Goal: Transaction & Acquisition: Book appointment/travel/reservation

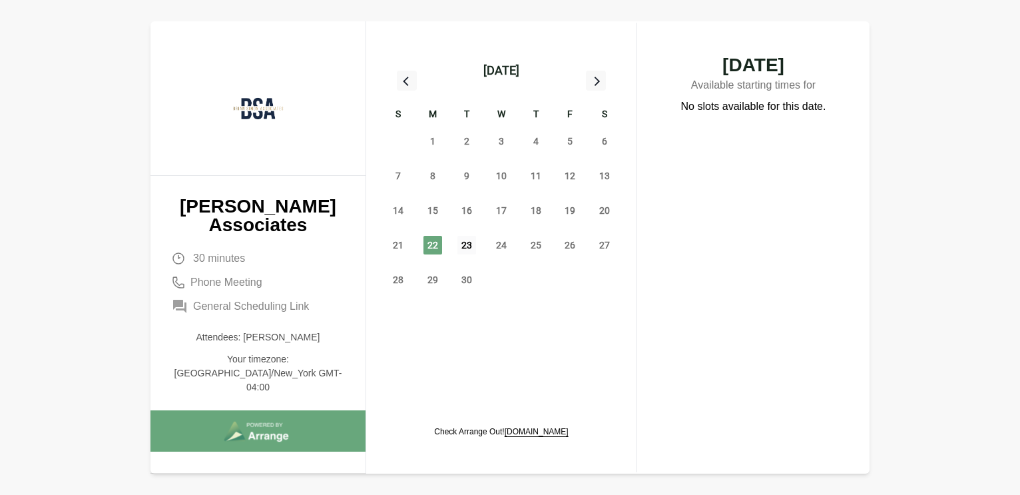
click at [472, 249] on span "23" at bounding box center [467, 245] width 19 height 19
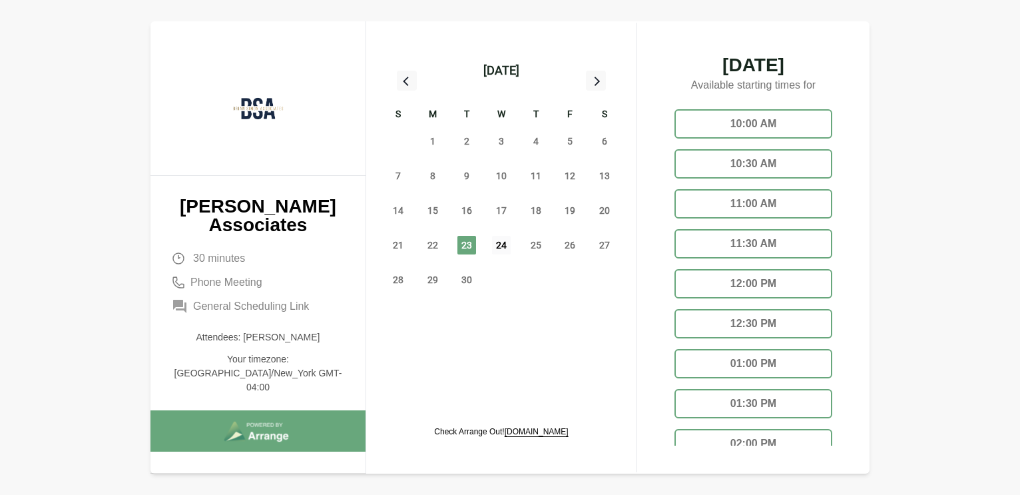
click at [506, 244] on span "24" at bounding box center [501, 245] width 19 height 19
click at [762, 167] on div "10:30 AM" at bounding box center [754, 163] width 158 height 29
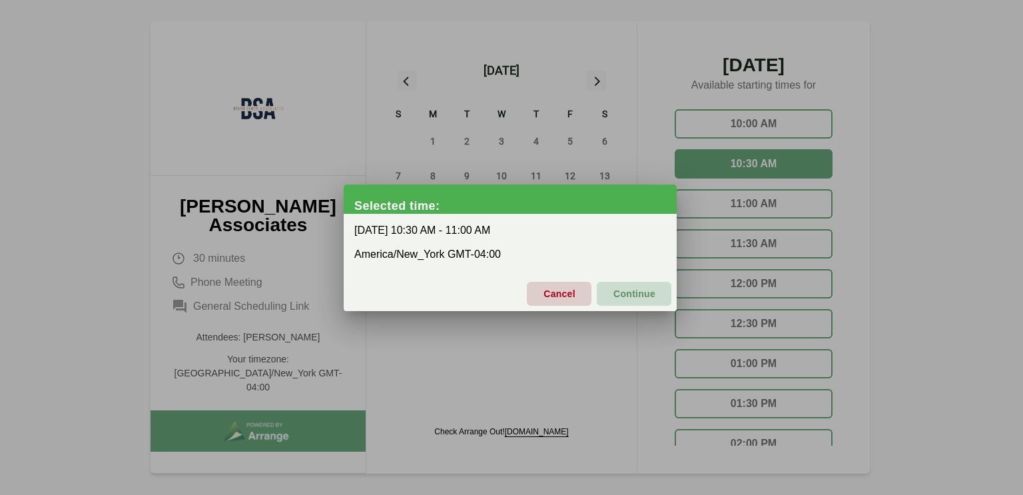
click at [618, 288] on span "Continue" at bounding box center [634, 294] width 43 height 28
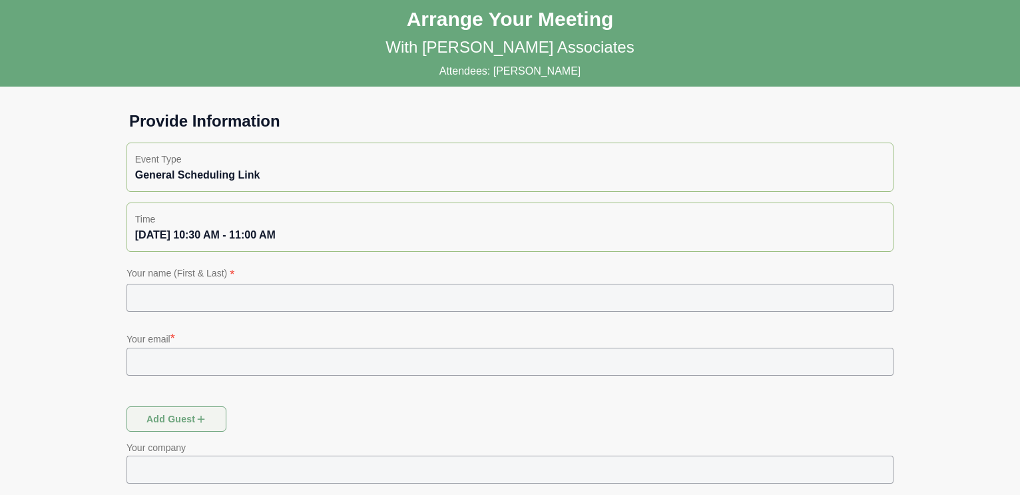
click at [257, 292] on input "text" at bounding box center [510, 298] width 767 height 28
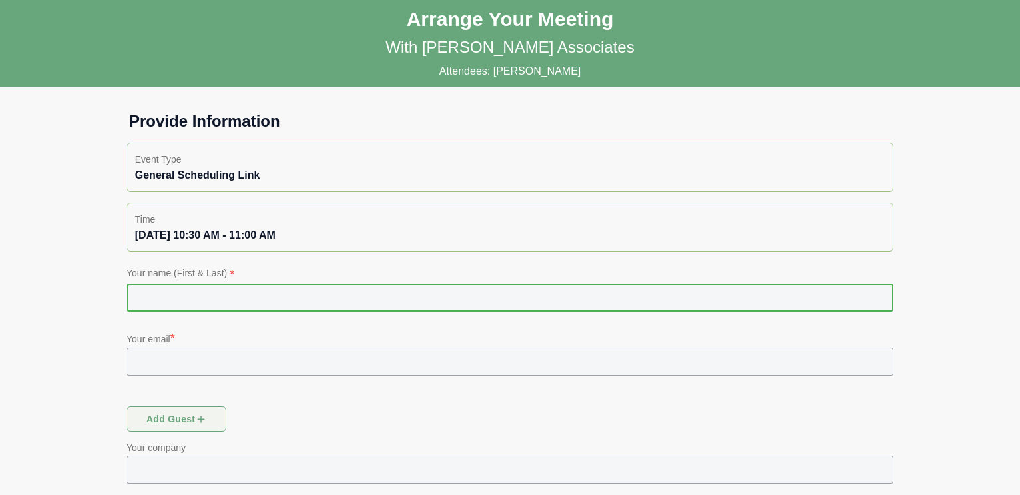
type input "**********"
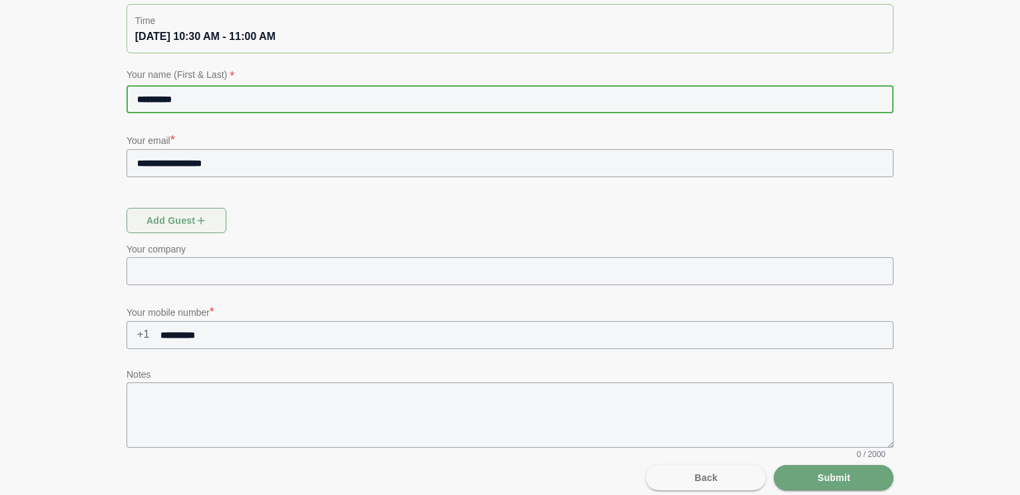
scroll to position [199, 0]
click at [742, 482] on button "Back" at bounding box center [706, 476] width 120 height 25
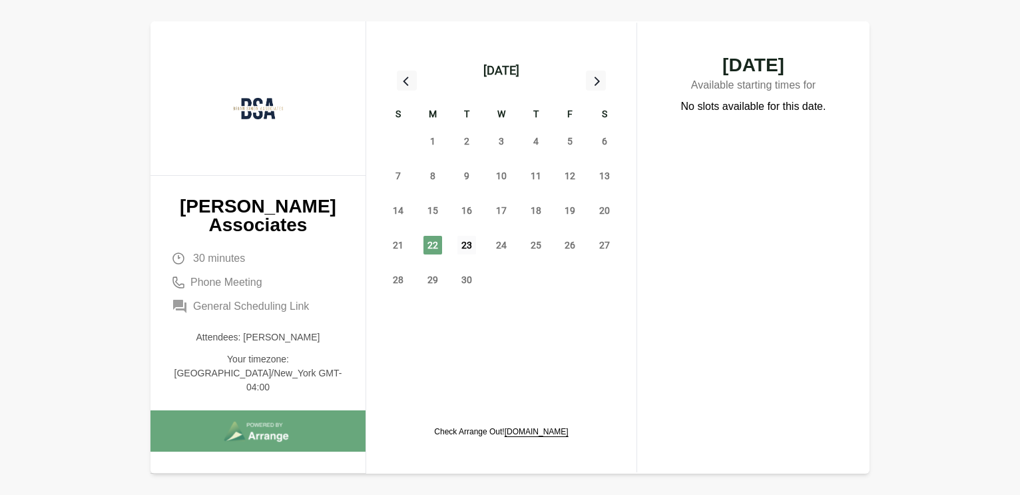
click at [464, 240] on span "23" at bounding box center [467, 245] width 19 height 19
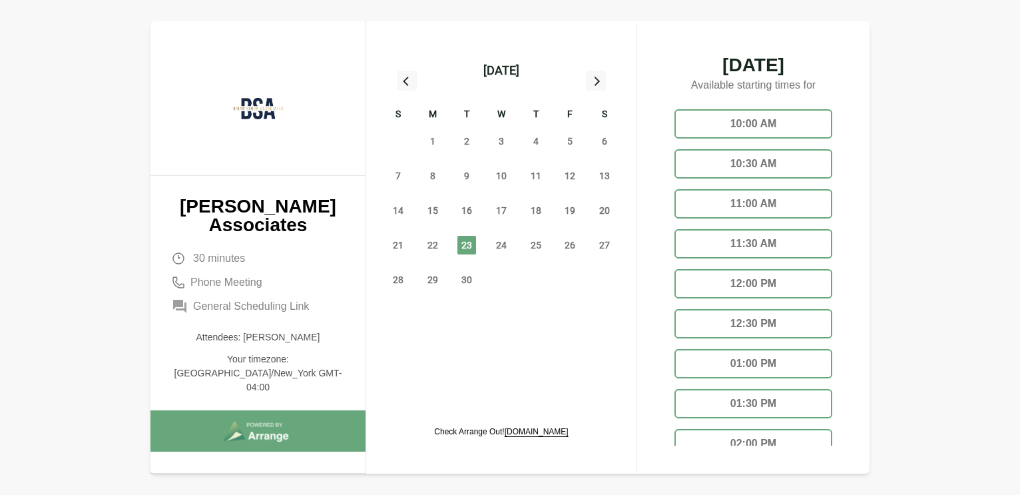
click at [749, 200] on div "11:00 AM" at bounding box center [754, 203] width 158 height 29
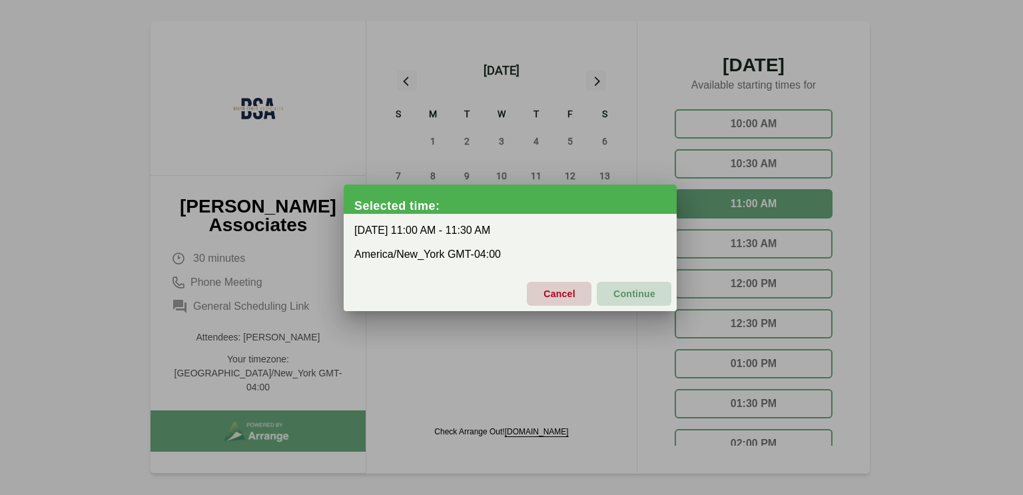
click at [633, 299] on span "Continue" at bounding box center [634, 294] width 43 height 28
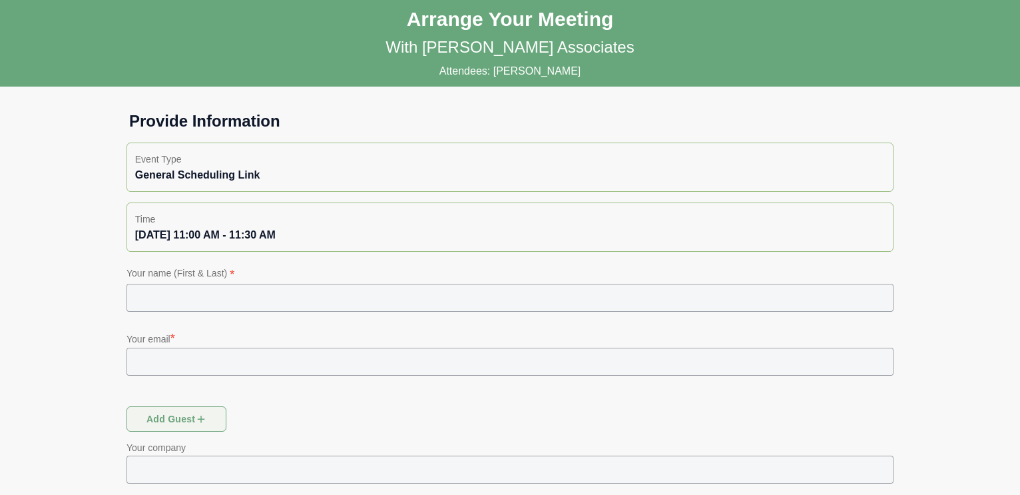
click at [236, 296] on input "text" at bounding box center [510, 298] width 767 height 28
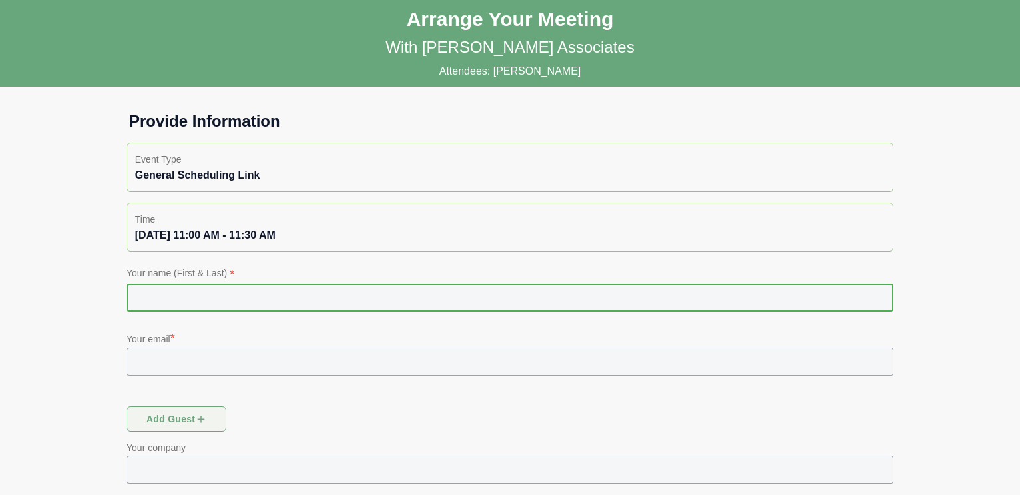
type input "**********"
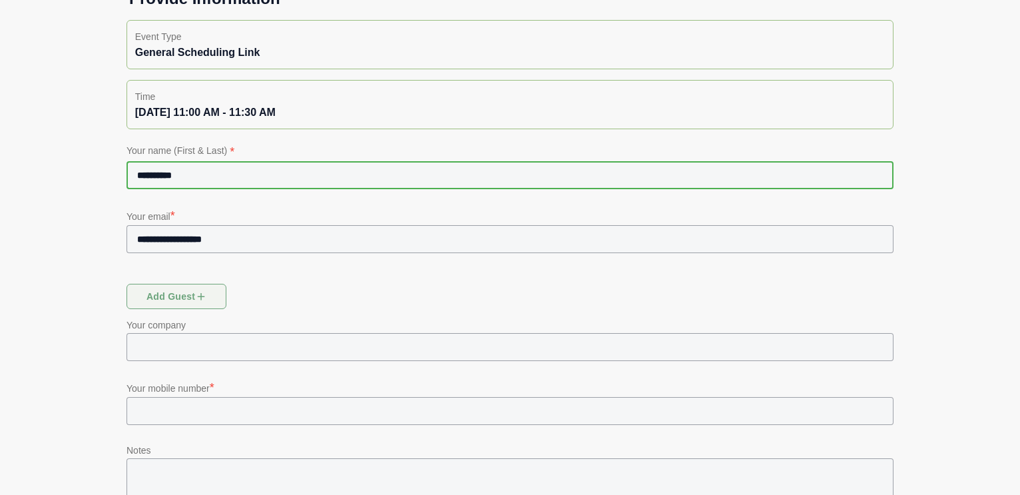
scroll to position [209, 0]
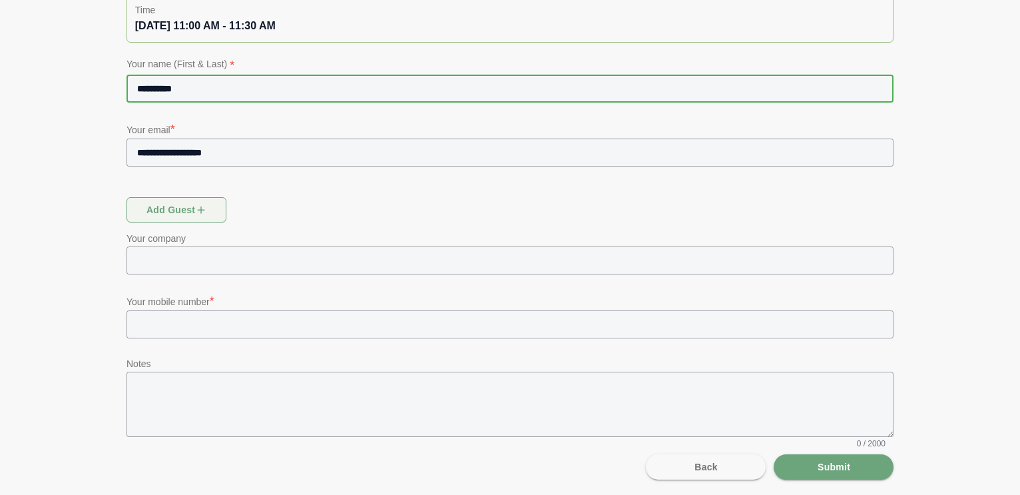
click at [507, 322] on input "text" at bounding box center [522, 324] width 744 height 28
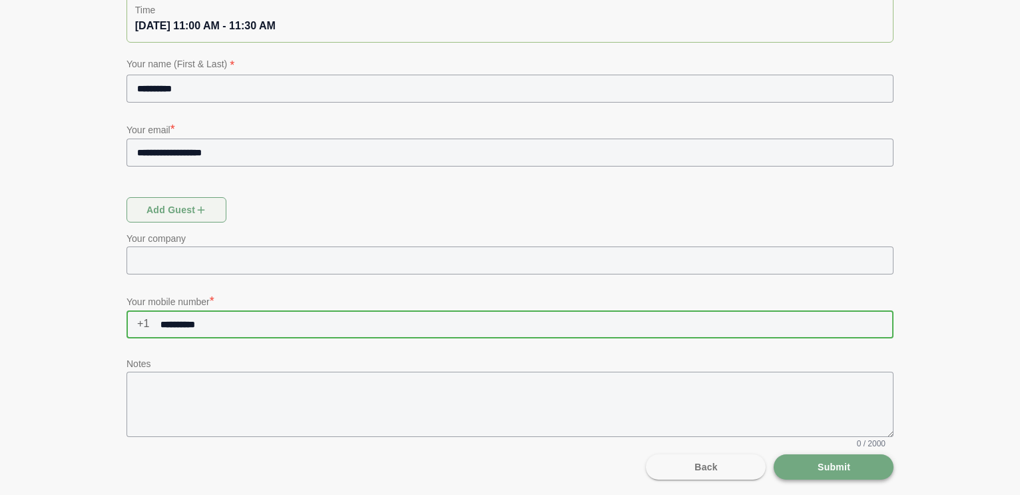
type input "**********"
click at [875, 471] on button "Submit" at bounding box center [834, 466] width 120 height 25
